Goal: Check status: Check status

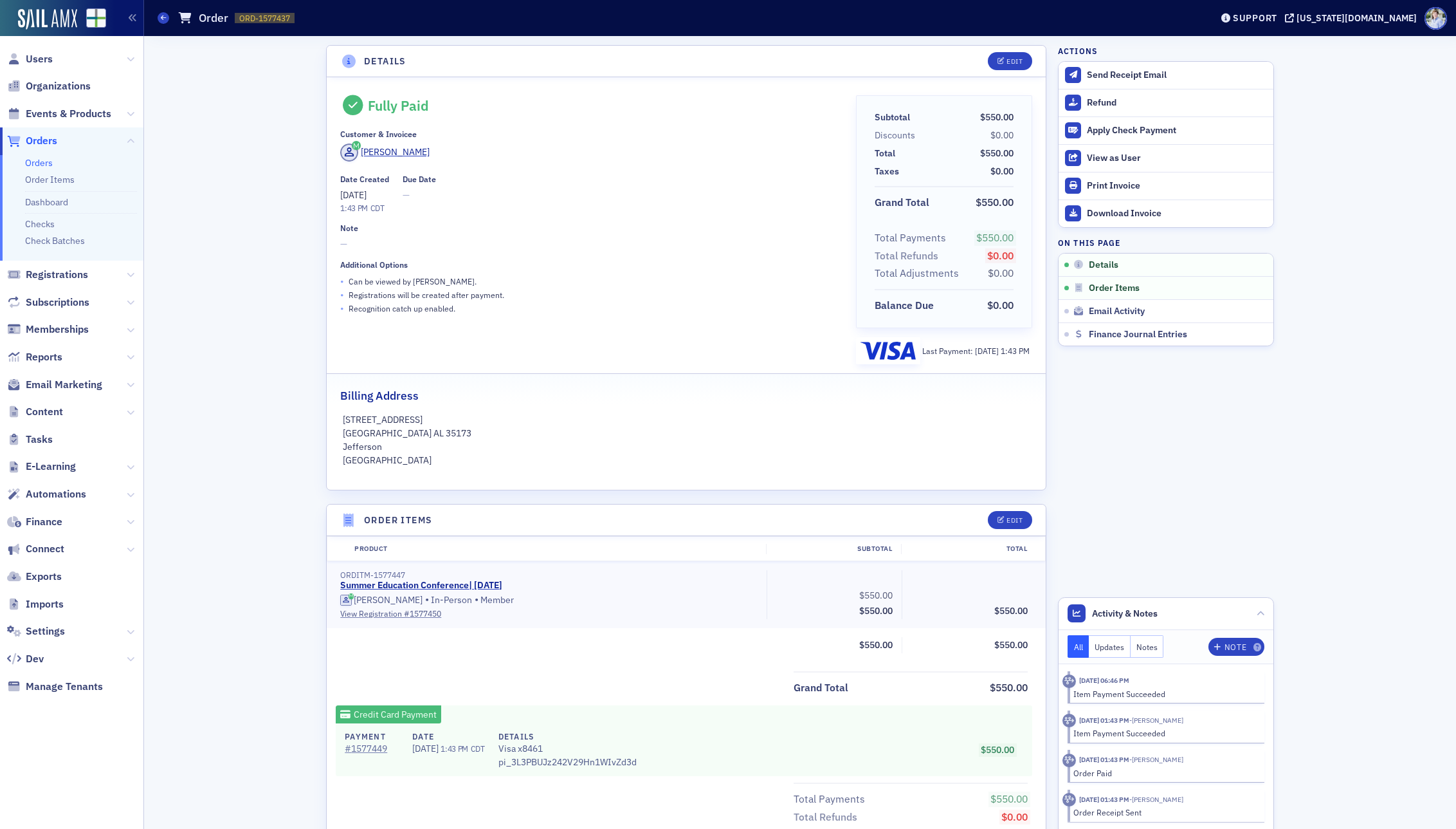
scroll to position [195, 0]
click at [372, 567] on div "ORDITM-1577447 Summer Education Conference | [DATE] [PERSON_NAME] • In-Person •…" at bounding box center [686, 595] width 719 height 67
copy div "ORDITM-1577447"
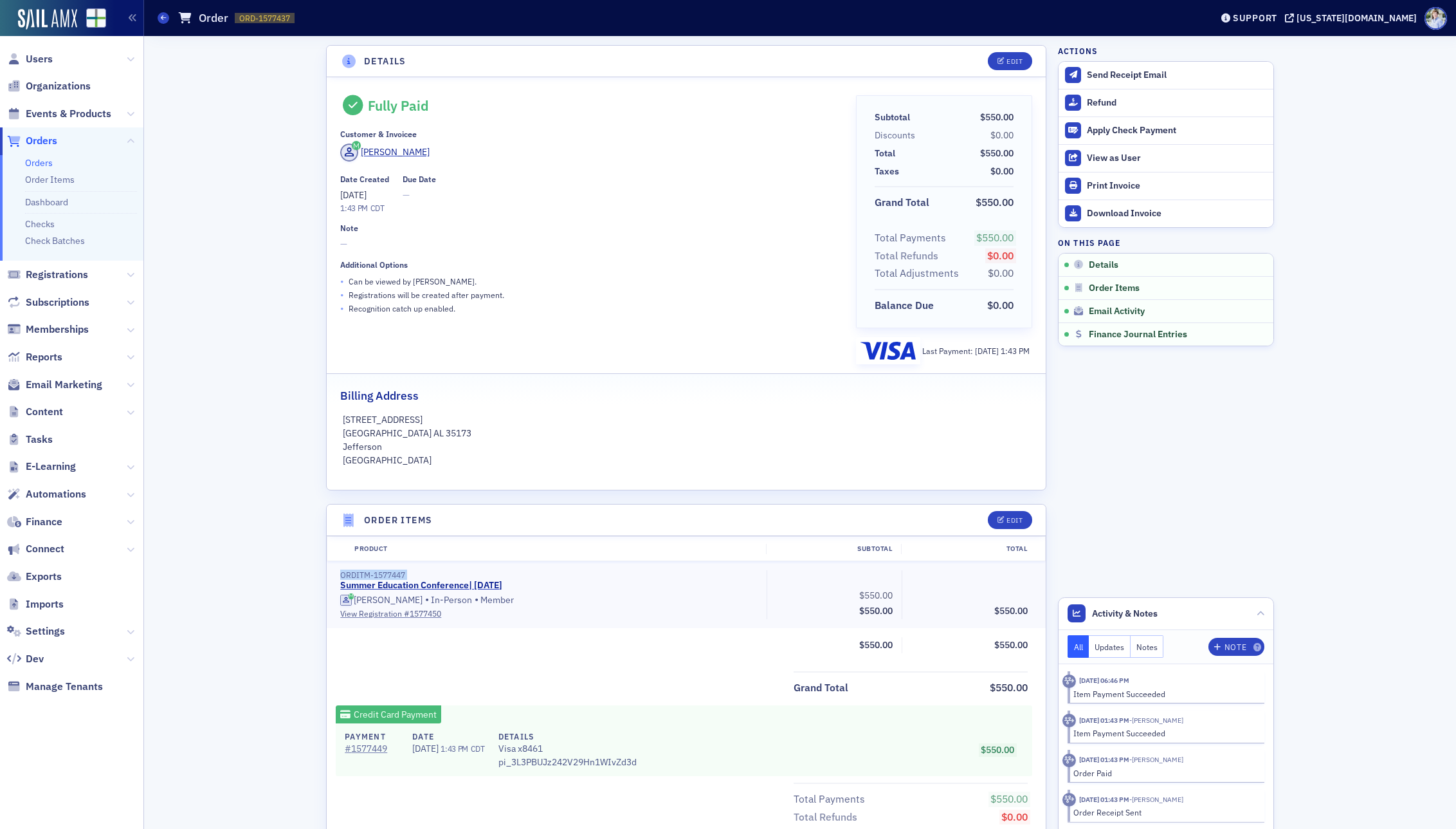
scroll to position [195, 0]
